Goal: Task Accomplishment & Management: Use online tool/utility

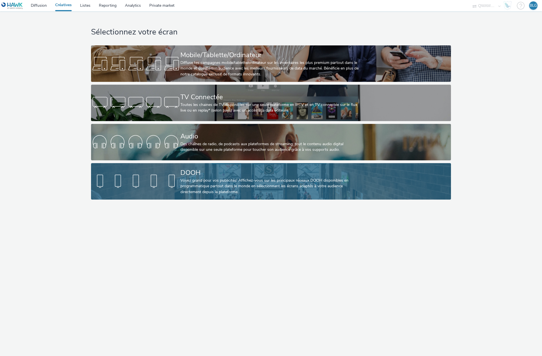
click at [198, 178] on div "Voyez grand pour vos publicités! Affichez-vous sur les principaux réseaux DOOH …" at bounding box center [269, 186] width 179 height 17
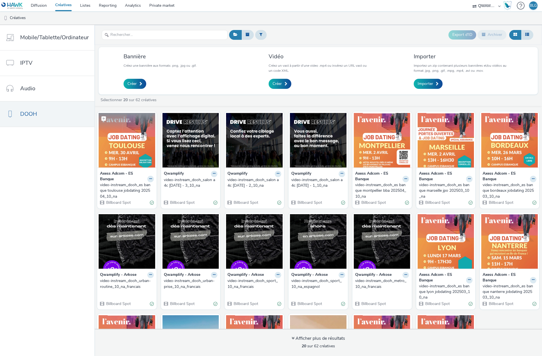
click at [122, 154] on img at bounding box center [127, 140] width 57 height 55
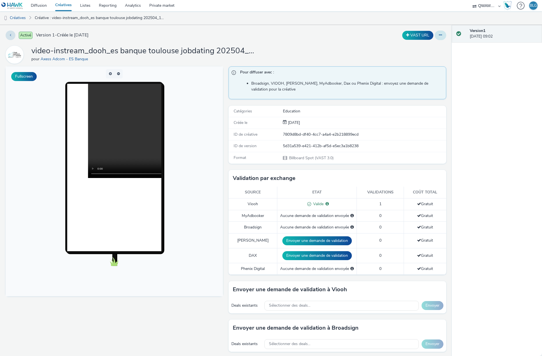
click at [439, 34] on icon at bounding box center [440, 35] width 3 height 4
click at [424, 43] on link "Modifier" at bounding box center [425, 46] width 42 height 11
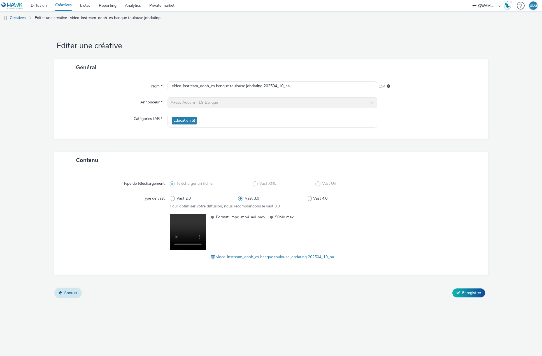
click at [69, 288] on link "Annuler" at bounding box center [67, 292] width 27 height 11
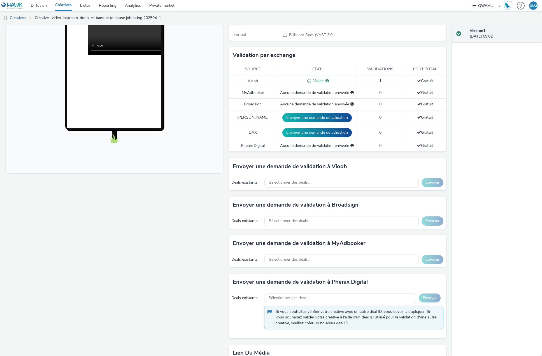
scroll to position [27, 0]
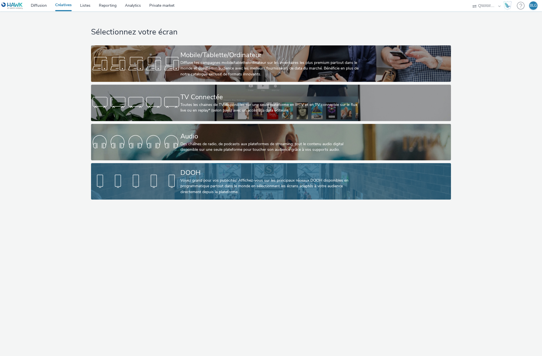
click at [200, 178] on div "Voyez grand pour vos publicités! Affichez-vous sur les principaux réseaux DOOH …" at bounding box center [269, 186] width 179 height 17
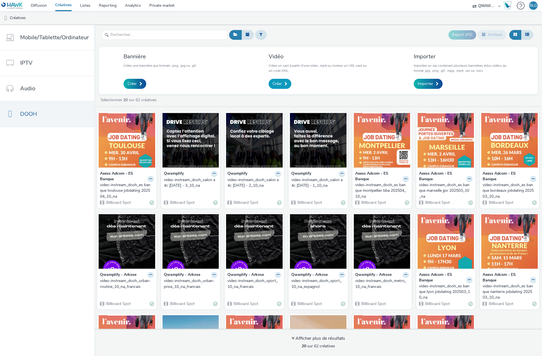
click at [274, 85] on span "Créer" at bounding box center [276, 84] width 9 height 6
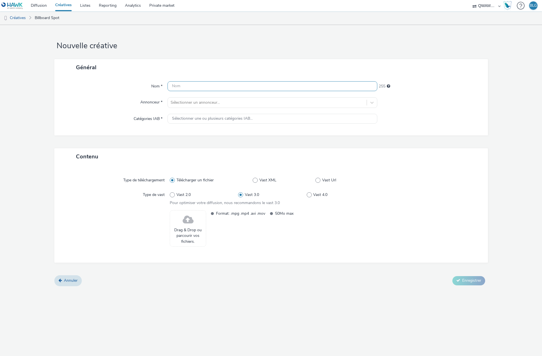
click at [197, 88] on input "text" at bounding box center [272, 86] width 210 height 10
paste input "video-instream_dooh_arkose marseille journees decouvertes 202509_10_na_fr"
type input "video-instream_dooh_arkose marseille journees decouvertes 202509_10_na_fr"
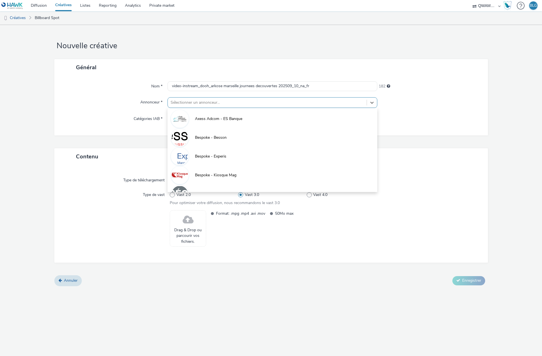
click at [200, 101] on div at bounding box center [267, 102] width 193 height 7
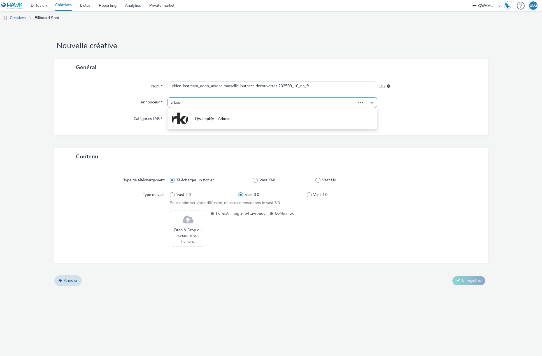
type input "arkose"
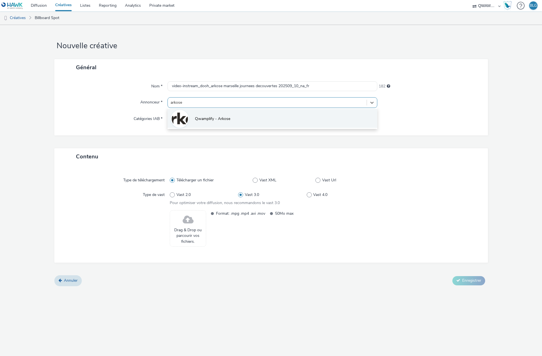
click at [195, 121] on span "Qwamplify - Arkose" at bounding box center [212, 119] width 35 height 6
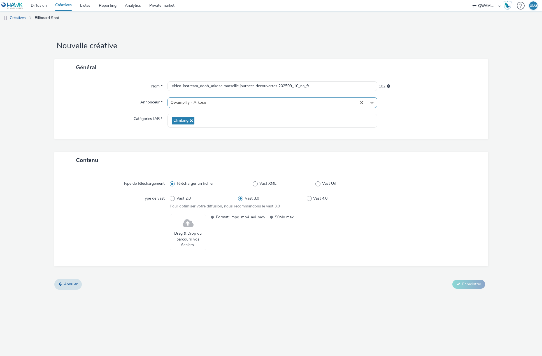
click at [182, 144] on div "Général Nom * video-instream_dooh_arkose marseille journees decouvertes 202509_…" at bounding box center [270, 105] width 433 height 93
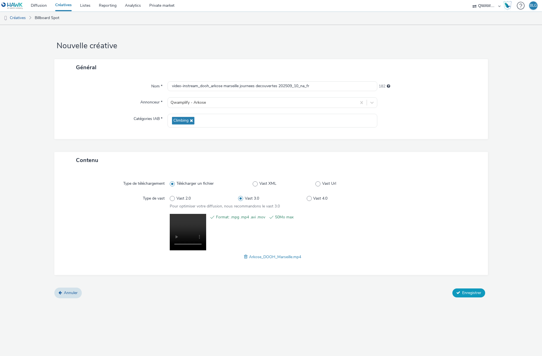
click at [469, 292] on span "Enregistrer" at bounding box center [471, 292] width 19 height 5
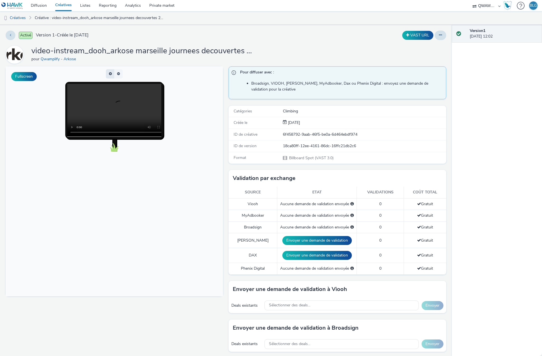
click at [113, 71] on button "button" at bounding box center [110, 73] width 8 height 9
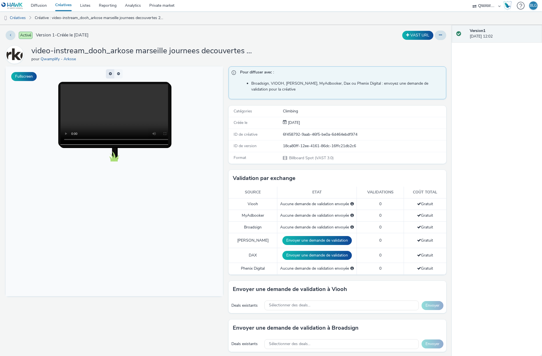
click at [112, 71] on button "button" at bounding box center [110, 73] width 8 height 9
click at [113, 71] on span "button" at bounding box center [113, 71] width 0 height 0
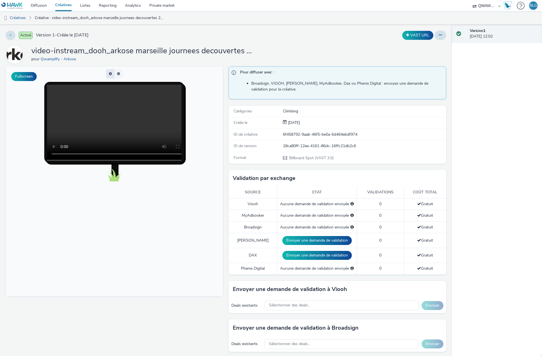
click at [113, 71] on span "button" at bounding box center [113, 71] width 0 height 0
click at [112, 71] on button "button" at bounding box center [110, 73] width 8 height 9
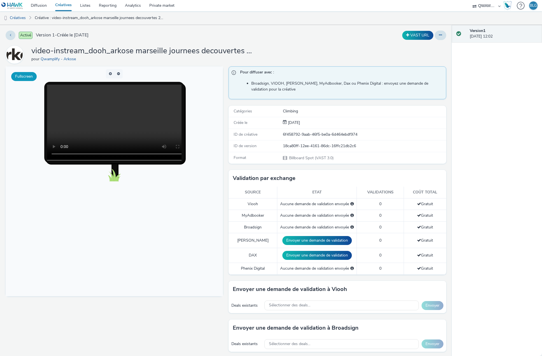
click at [29, 78] on button "Fullscreen" at bounding box center [23, 76] width 25 height 9
click at [65, 7] on link "Créatives" at bounding box center [63, 5] width 25 height 11
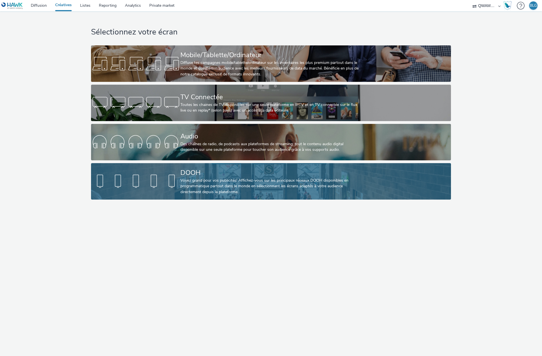
click at [175, 170] on link "DOOH Voyez grand pour vos publicités! Affichez-vous sur les principaux réseaux …" at bounding box center [271, 181] width 360 height 36
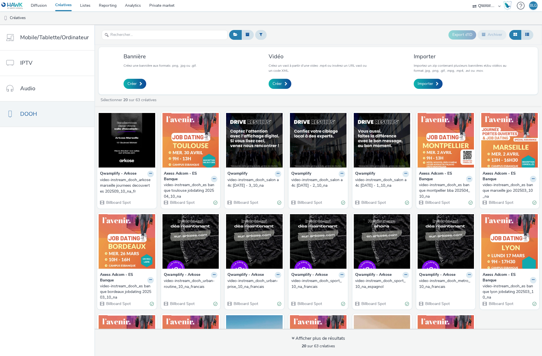
click at [62, 202] on nav "Mobile/Tablette/Ordinateur IPTV Audio DOOH" at bounding box center [47, 190] width 94 height 331
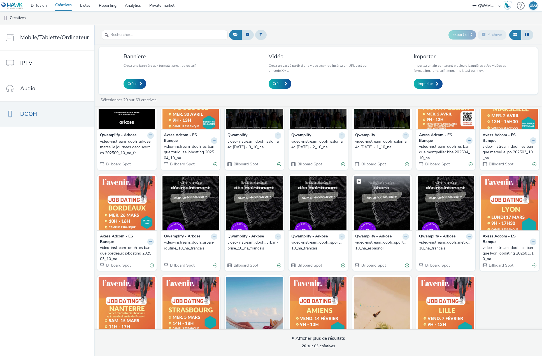
scroll to position [56, 0]
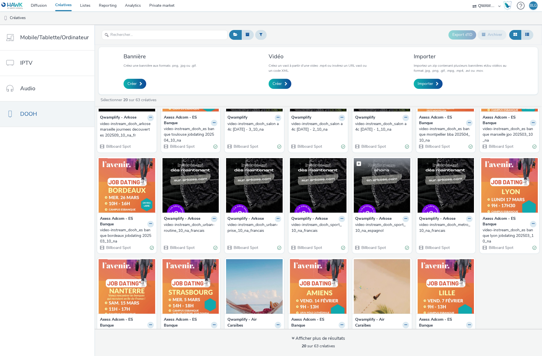
click at [371, 199] on img at bounding box center [382, 185] width 57 height 55
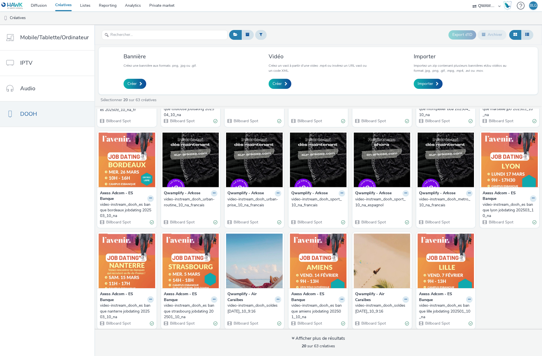
scroll to position [84, 0]
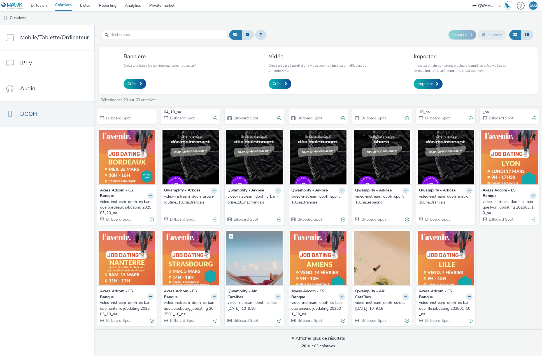
click at [236, 249] on img at bounding box center [254, 257] width 57 height 55
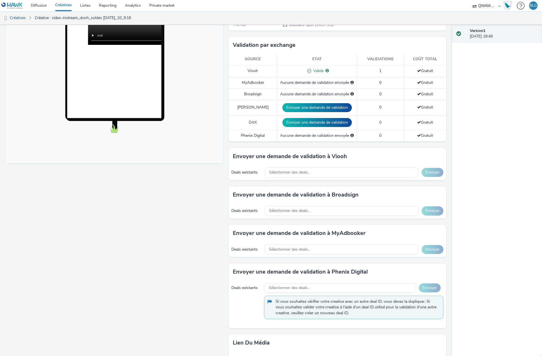
scroll to position [195, 0]
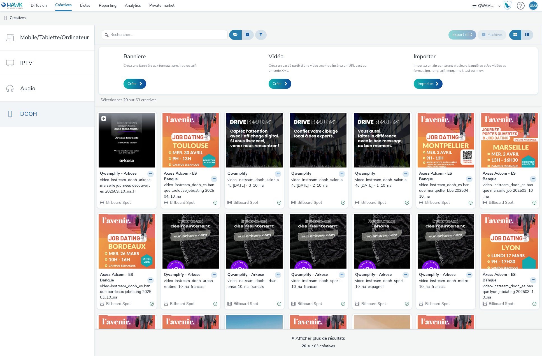
click at [116, 141] on img at bounding box center [127, 140] width 57 height 55
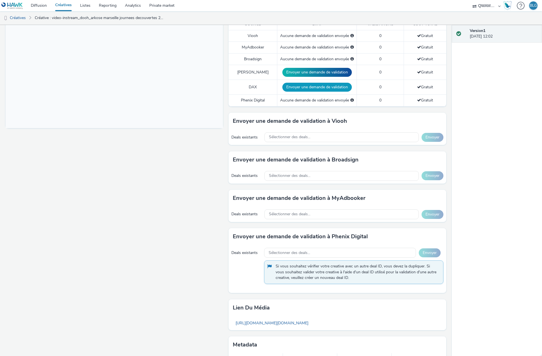
scroll to position [195, 0]
